Goal: Information Seeking & Learning: Learn about a topic

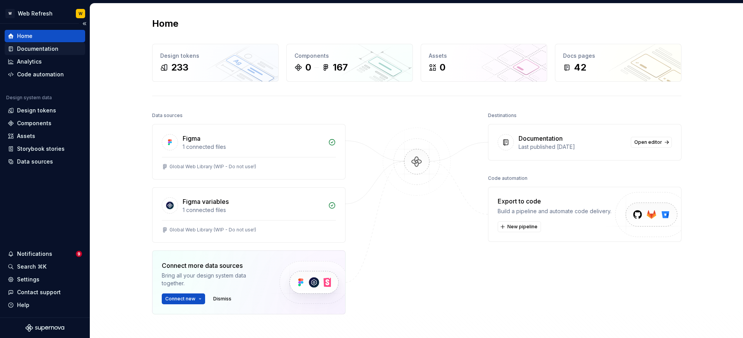
click at [29, 46] on div "Documentation" at bounding box center [37, 49] width 41 height 8
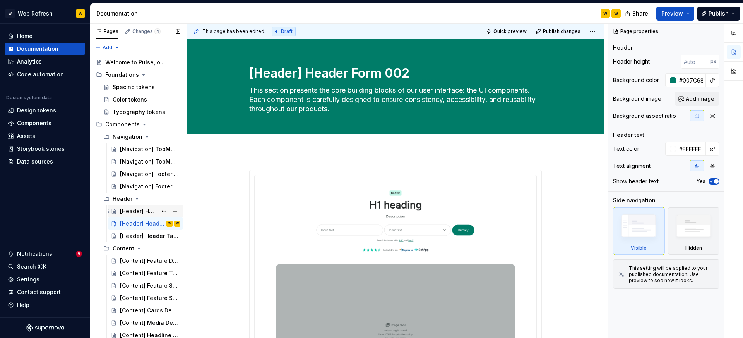
click at [134, 209] on div "[Header] Header Default 001" at bounding box center [138, 211] width 37 height 8
click at [149, 209] on div "[Header] Header Default 001" at bounding box center [138, 211] width 37 height 8
click at [151, 148] on div "[Navigation] TopMenu Simple" at bounding box center [138, 149] width 37 height 8
click at [677, 13] on span "Preview" at bounding box center [672, 14] width 22 height 8
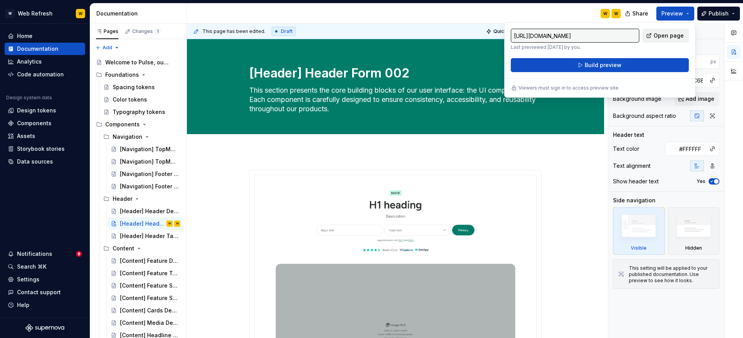
click at [664, 35] on span "Open page" at bounding box center [669, 36] width 30 height 8
type textarea "*"
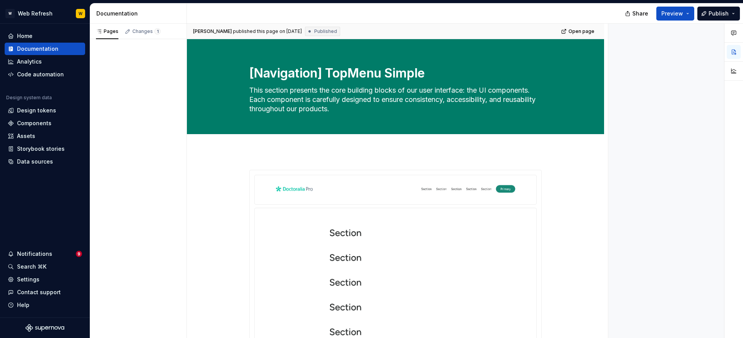
type textarea "*"
